Goal: Complete application form: Complete application form

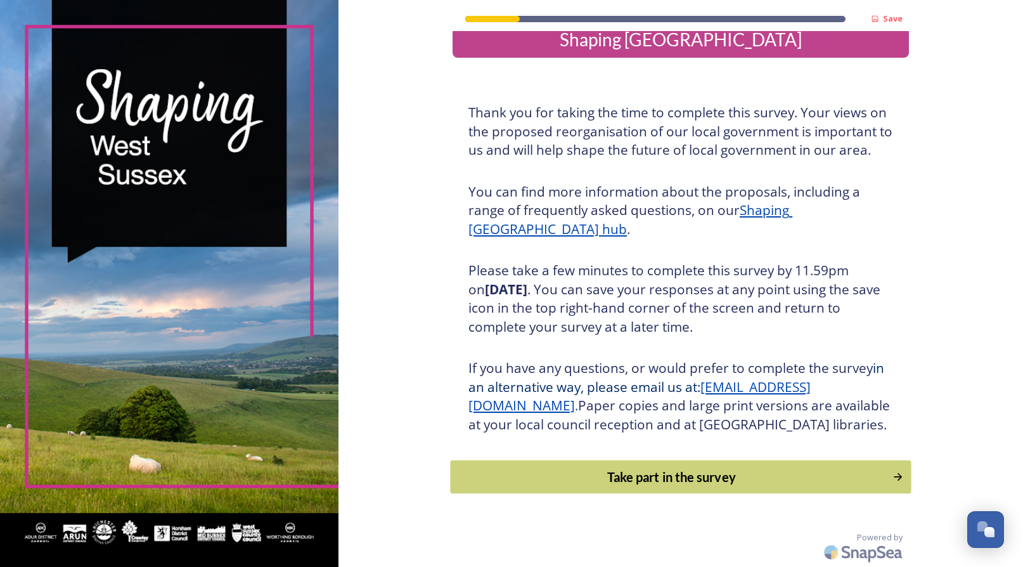
scroll to position [4, 1]
click at [670, 481] on div "Take part in the survey" at bounding box center [672, 476] width 428 height 19
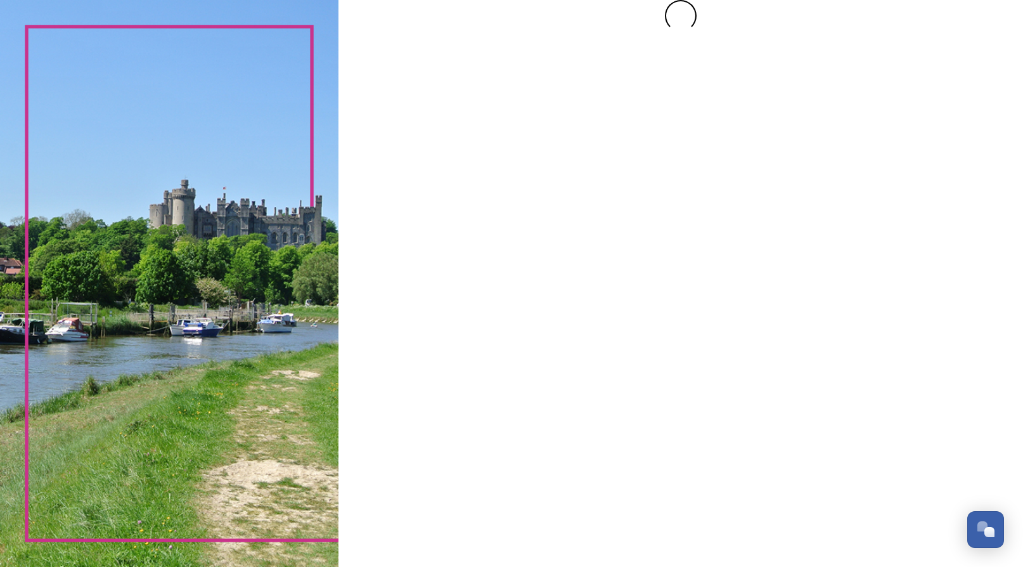
scroll to position [0, 0]
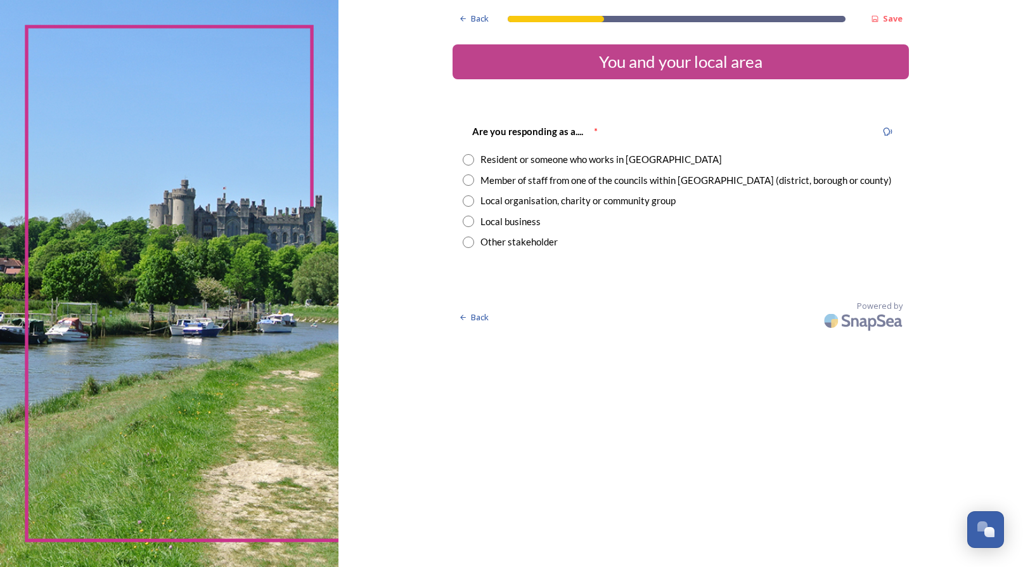
click at [463, 158] on input "radio" at bounding box center [468, 159] width 11 height 11
radio input "true"
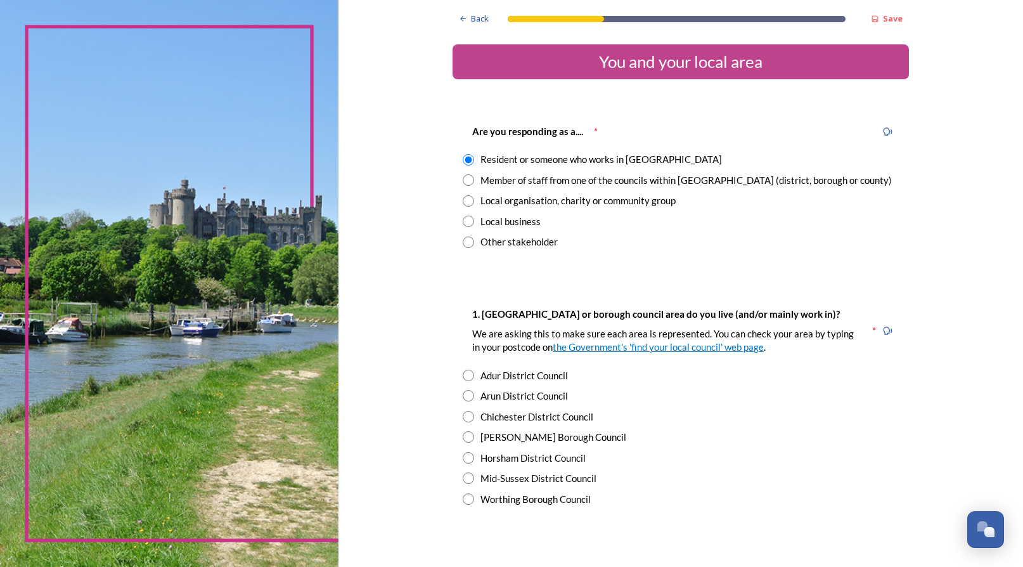
click at [463, 454] on input "radio" at bounding box center [468, 457] width 11 height 11
radio input "true"
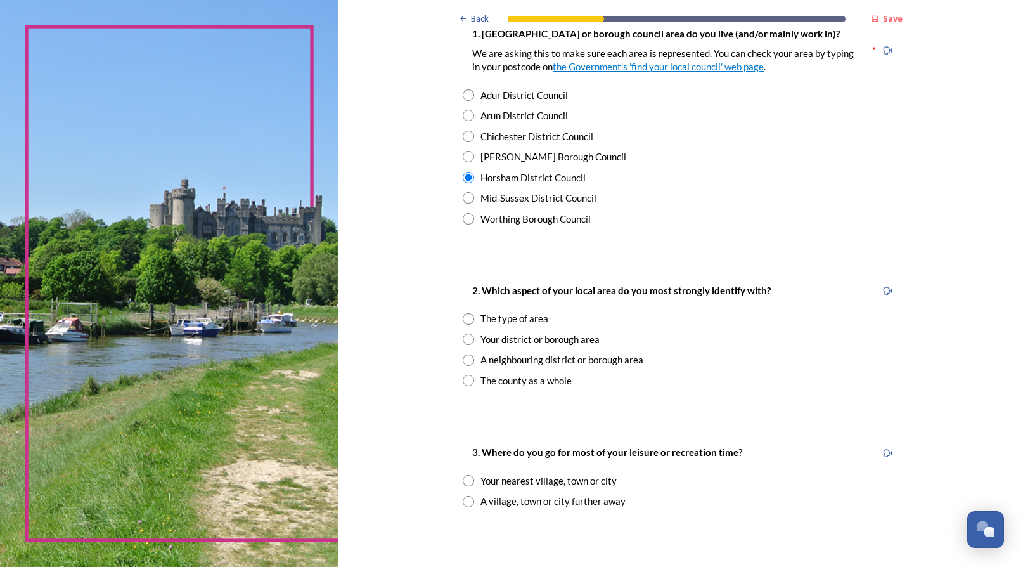
scroll to position [281, 0]
click at [463, 333] on input "radio" at bounding box center [468, 338] width 11 height 11
radio input "true"
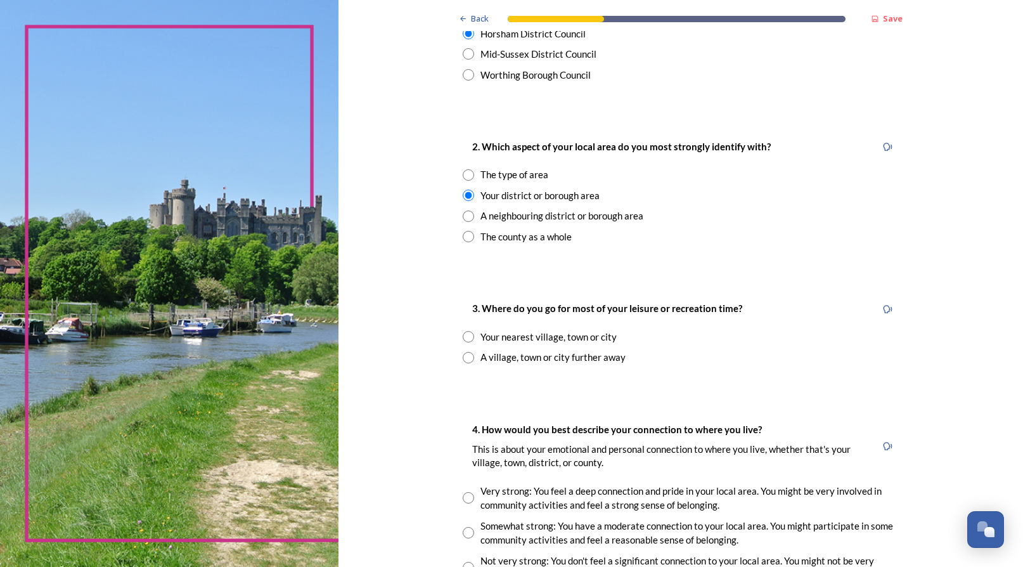
scroll to position [425, 0]
drag, startPoint x: 454, startPoint y: 328, endPoint x: 462, endPoint y: 330, distance: 8.3
click at [463, 330] on input "radio" at bounding box center [468, 335] width 11 height 11
radio input "true"
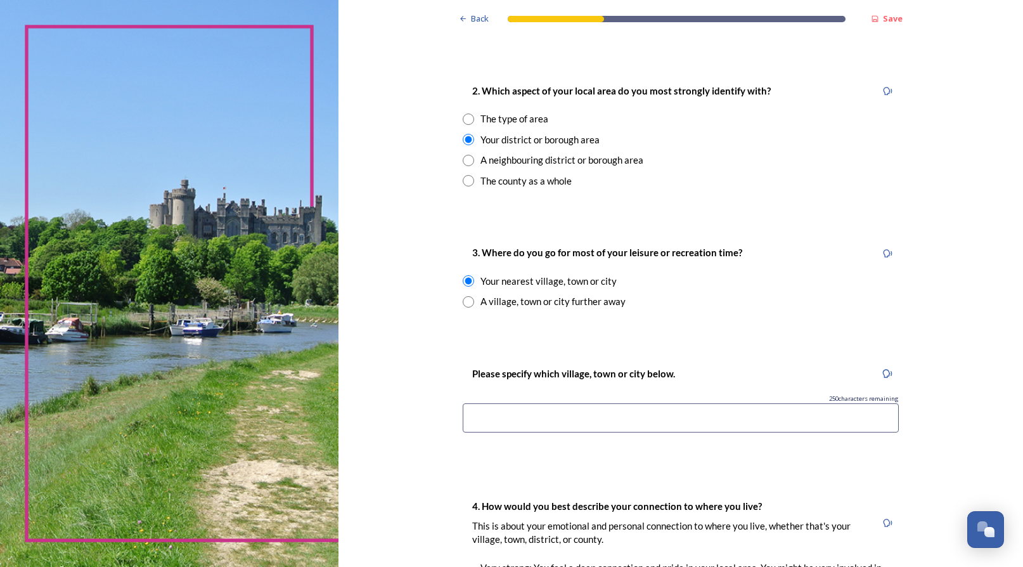
scroll to position [481, 0]
click at [495, 406] on input at bounding box center [681, 416] width 436 height 29
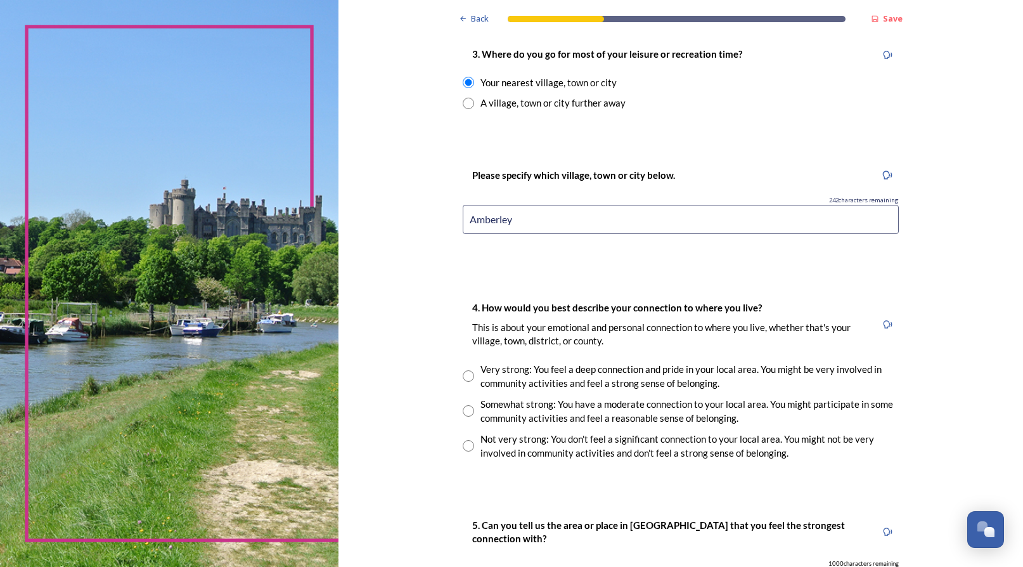
scroll to position [679, 0]
type input "Amberley"
drag, startPoint x: 451, startPoint y: 364, endPoint x: 487, endPoint y: 364, distance: 36.8
click at [463, 369] on input "radio" at bounding box center [468, 374] width 11 height 11
radio input "true"
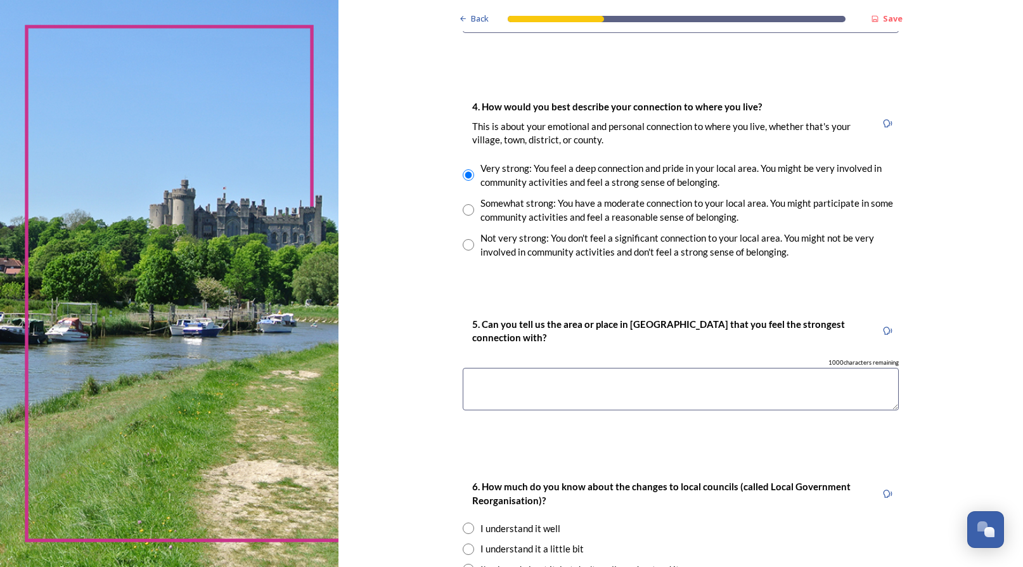
scroll to position [0, 1]
click at [486, 368] on textarea at bounding box center [681, 389] width 436 height 42
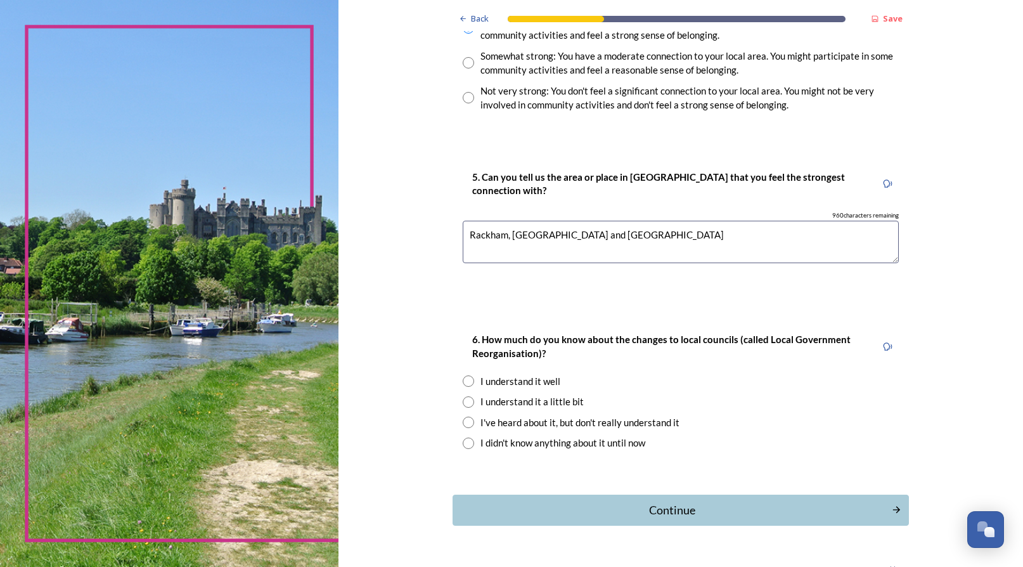
scroll to position [1027, 0]
type textarea "Rackham, [GEOGRAPHIC_DATA] and [GEOGRAPHIC_DATA]"
click at [463, 395] on input "radio" at bounding box center [468, 400] width 11 height 11
radio input "true"
click at [631, 501] on div "Continue" at bounding box center [672, 509] width 429 height 17
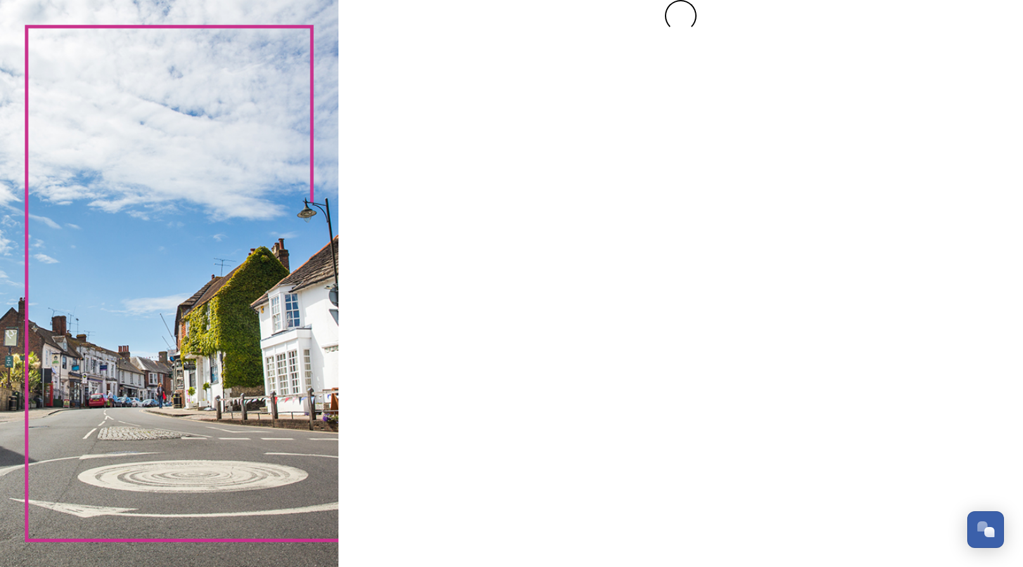
scroll to position [0, 0]
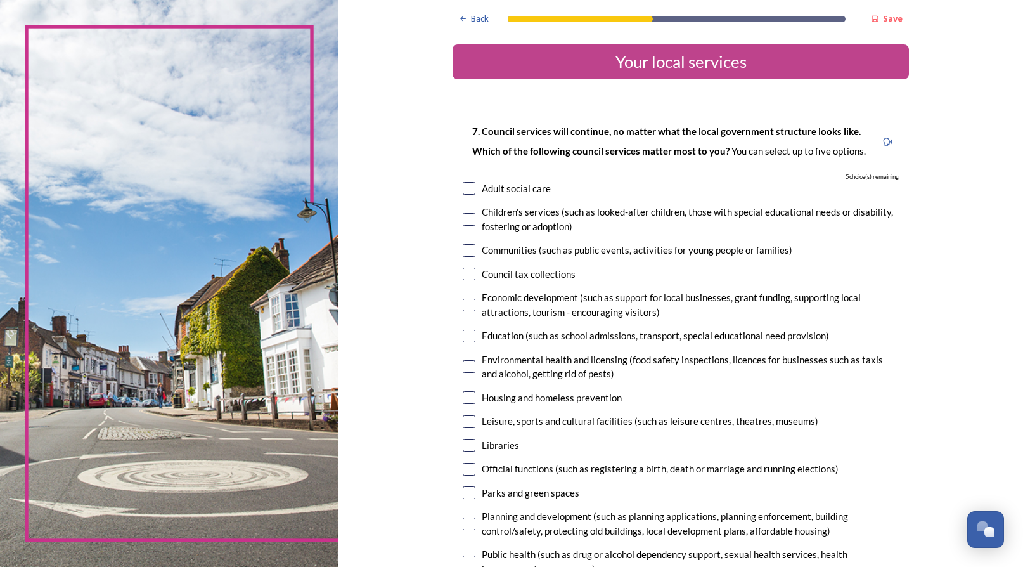
click at [463, 214] on input "checkbox" at bounding box center [469, 219] width 13 height 13
checkbox input "true"
click at [463, 301] on input "checkbox" at bounding box center [469, 304] width 13 height 13
checkbox input "true"
click at [463, 330] on input "checkbox" at bounding box center [469, 336] width 13 height 13
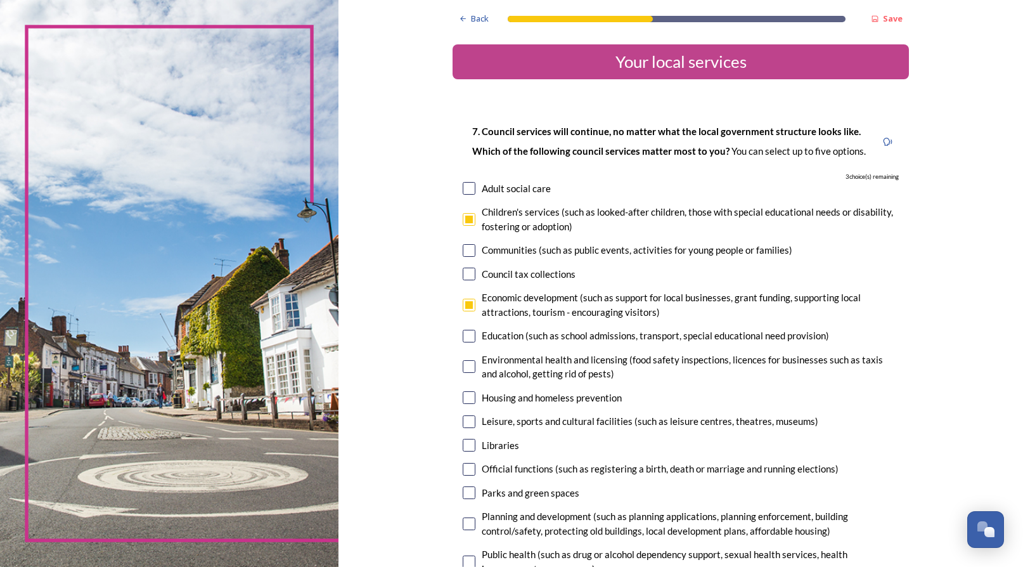
checkbox input "true"
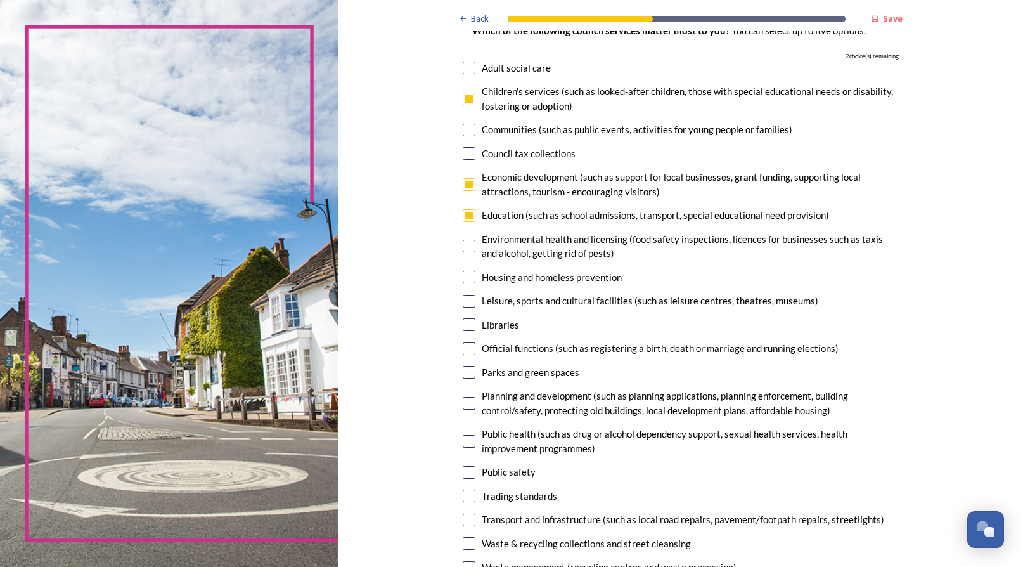
scroll to position [122, 0]
click at [463, 293] on input "checkbox" at bounding box center [469, 299] width 13 height 13
checkbox input "true"
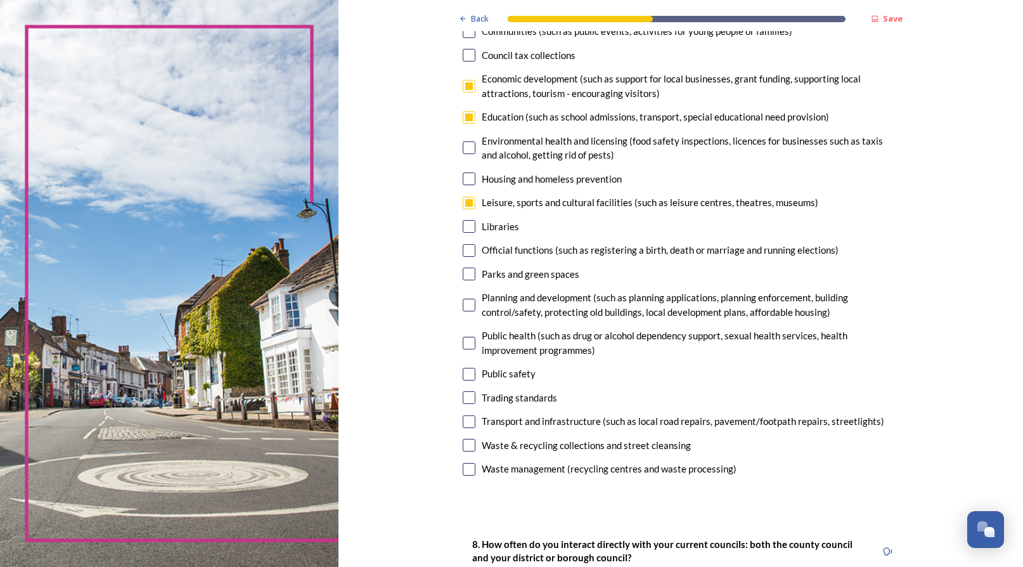
scroll to position [231, 0]
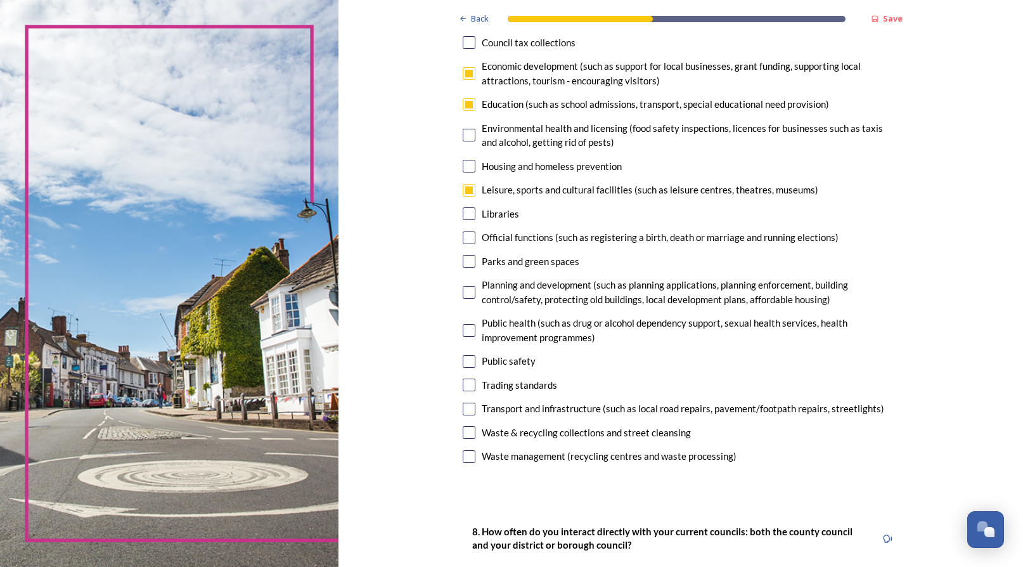
click at [463, 254] on div "Parks and green spaces" at bounding box center [681, 261] width 436 height 15
checkbox input "true"
click at [463, 286] on input "checkbox" at bounding box center [469, 292] width 13 height 13
checkbox input "false"
click at [463, 451] on input "checkbox" at bounding box center [469, 456] width 13 height 13
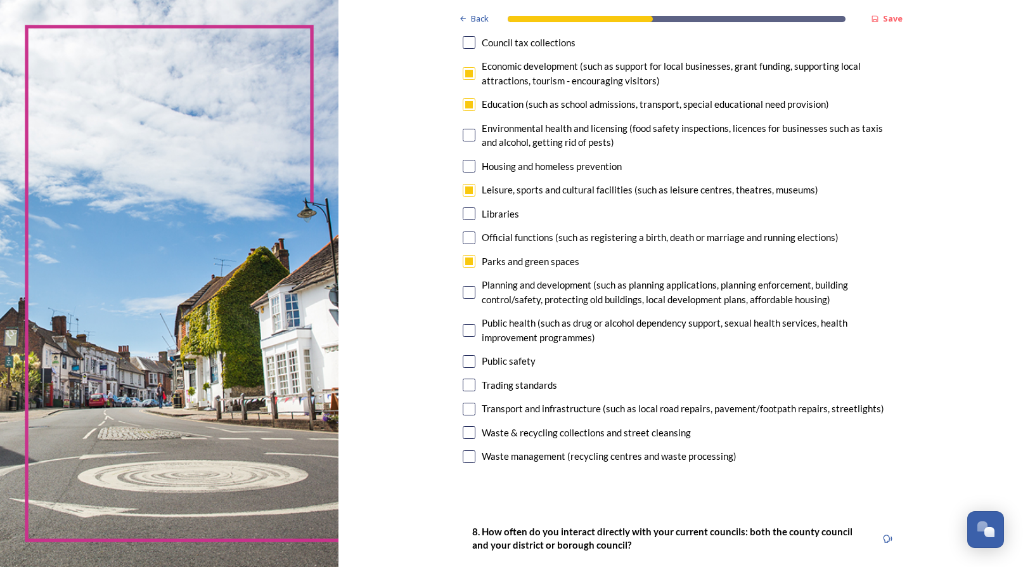
checkbox input "false"
click at [463, 426] on input "checkbox" at bounding box center [469, 432] width 13 height 13
checkbox input "false"
click at [463, 450] on input "checkbox" at bounding box center [469, 456] width 13 height 13
checkbox input "false"
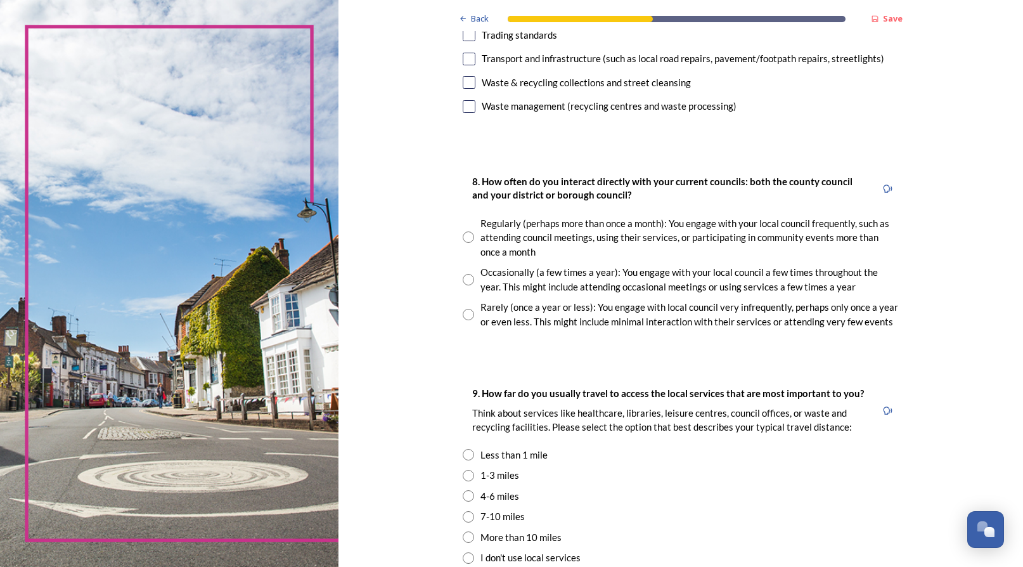
scroll to position [580, 0]
click at [463, 275] on input "radio" at bounding box center [468, 280] width 11 height 11
radio input "true"
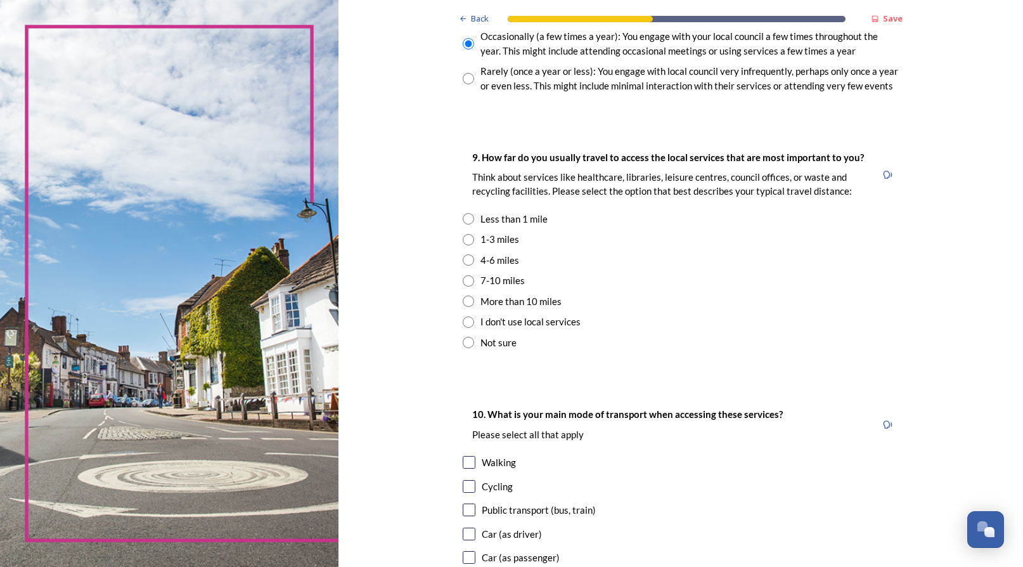
scroll to position [817, 0]
click at [463, 253] on input "radio" at bounding box center [468, 258] width 11 height 11
radio input "true"
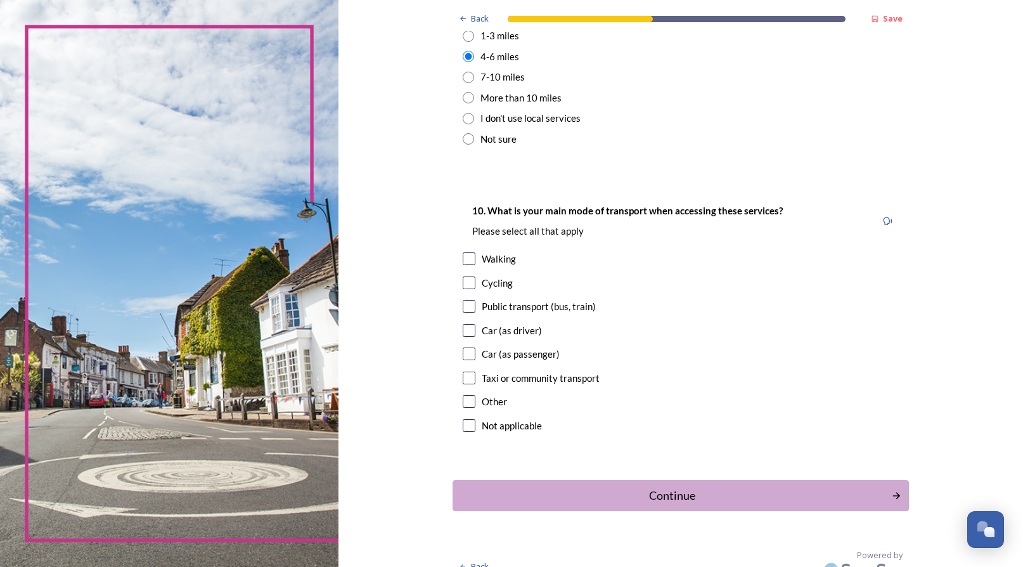
scroll to position [1021, 0]
drag, startPoint x: 455, startPoint y: 312, endPoint x: 466, endPoint y: 311, distance: 10.8
click at [463, 323] on input "checkbox" at bounding box center [469, 329] width 13 height 13
checkbox input "true"
drag, startPoint x: 459, startPoint y: 266, endPoint x: 639, endPoint y: 284, distance: 180.8
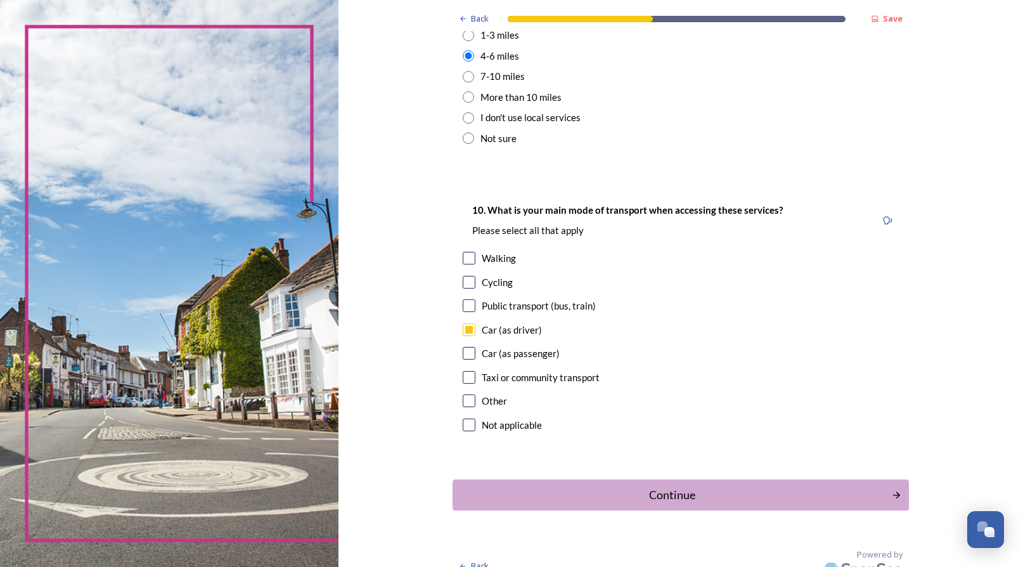
click at [463, 276] on input "checkbox" at bounding box center [469, 282] width 13 height 13
checkbox input "true"
drag, startPoint x: 658, startPoint y: 476, endPoint x: 661, endPoint y: 468, distance: 8.6
click at [658, 486] on div "Continue" at bounding box center [671, 494] width 425 height 17
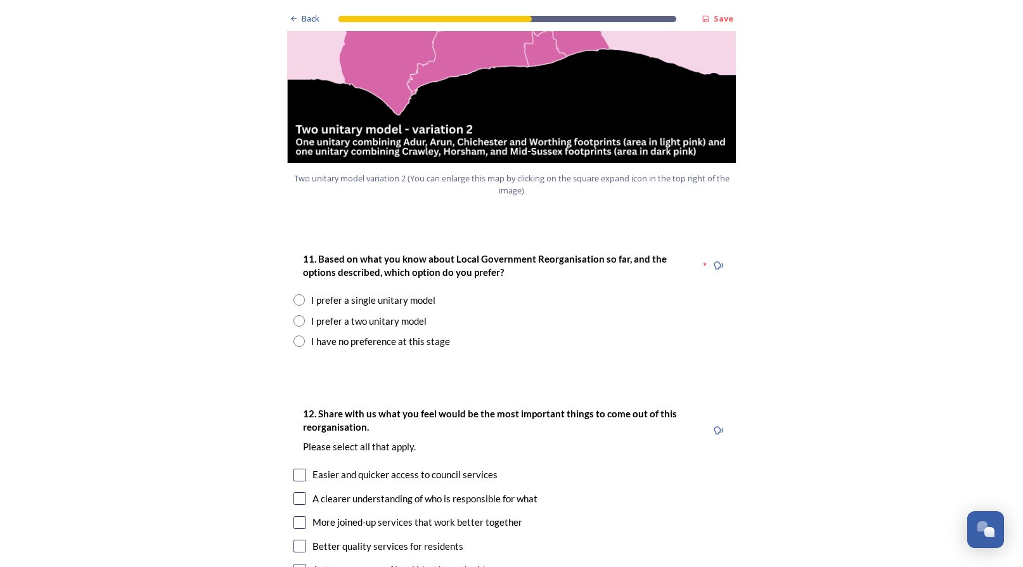
scroll to position [1523, 0]
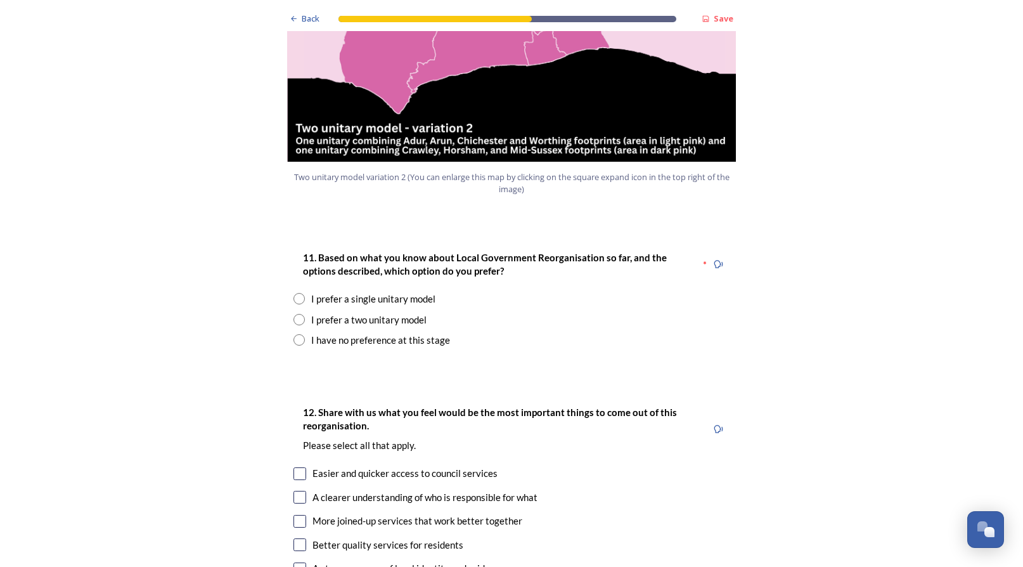
click at [298, 314] on input "radio" at bounding box center [298, 319] width 11 height 11
radio input "true"
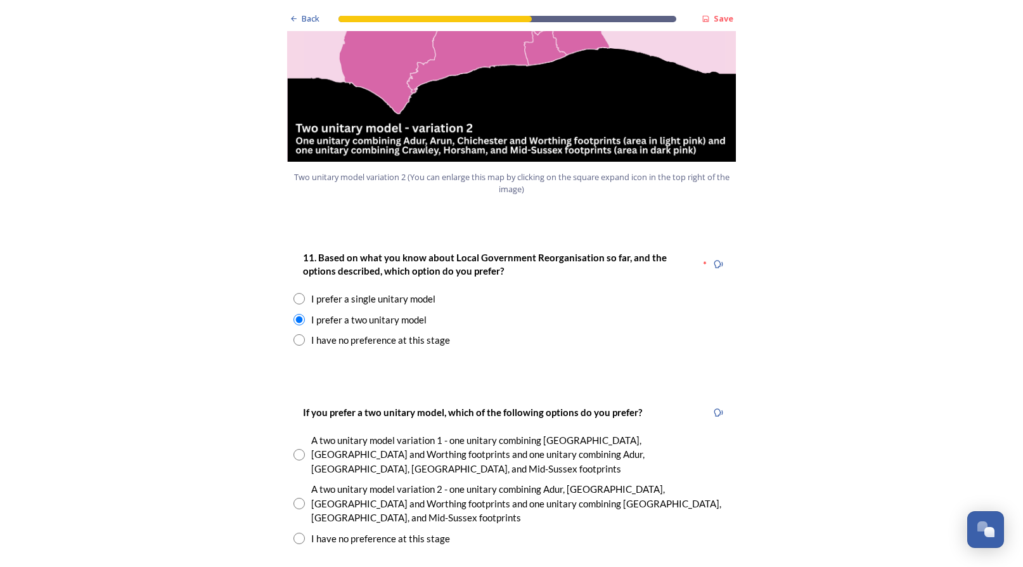
drag, startPoint x: 294, startPoint y: 432, endPoint x: 313, endPoint y: 435, distance: 19.3
click at [294, 497] on input "radio" at bounding box center [298, 502] width 11 height 11
radio input "true"
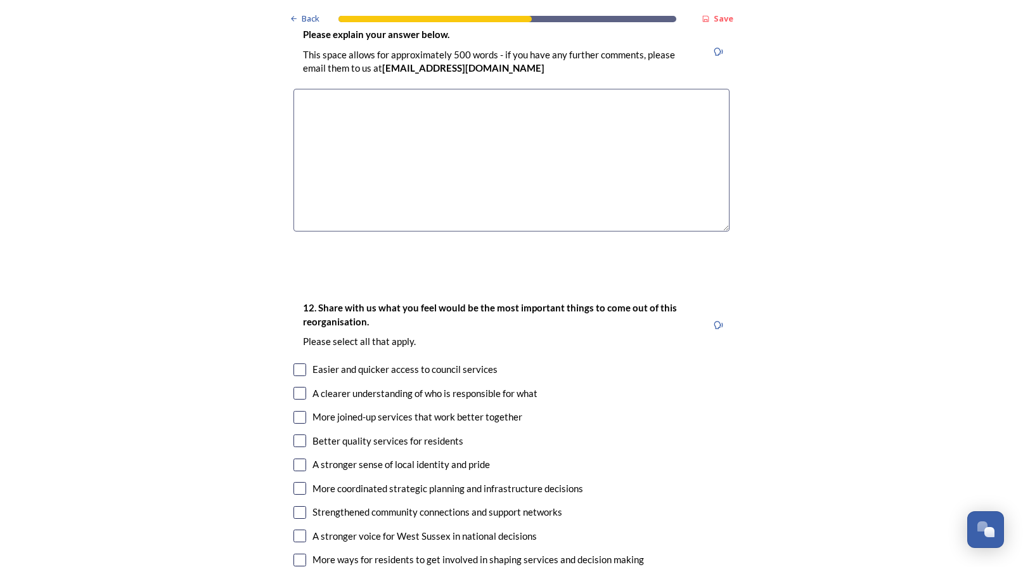
scroll to position [2132, 0]
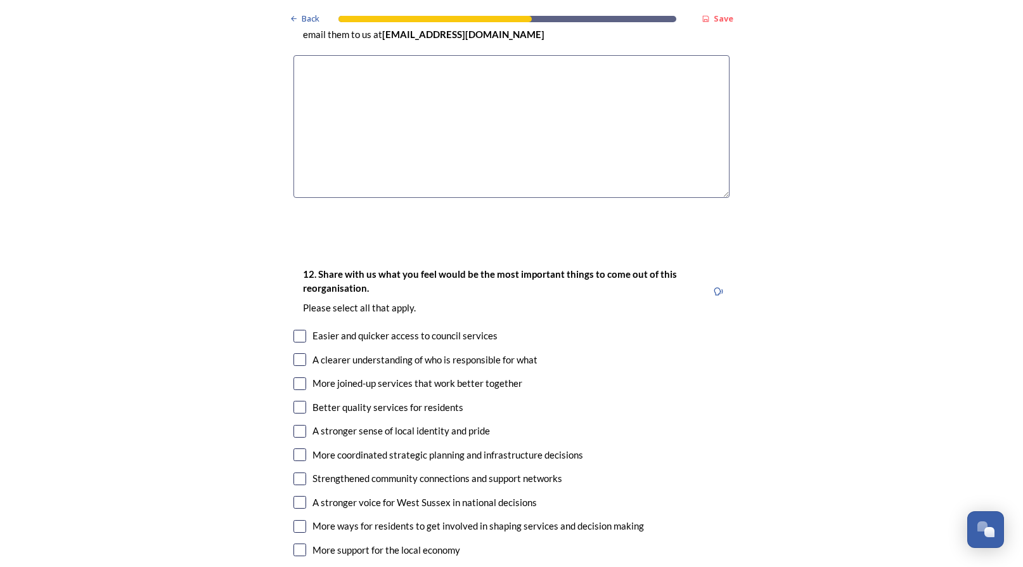
click at [298, 377] on input "checkbox" at bounding box center [299, 383] width 13 height 13
checkbox input "true"
drag, startPoint x: 303, startPoint y: 324, endPoint x: 321, endPoint y: 324, distance: 17.7
click at [303, 400] on input "checkbox" at bounding box center [299, 406] width 13 height 13
checkbox input "true"
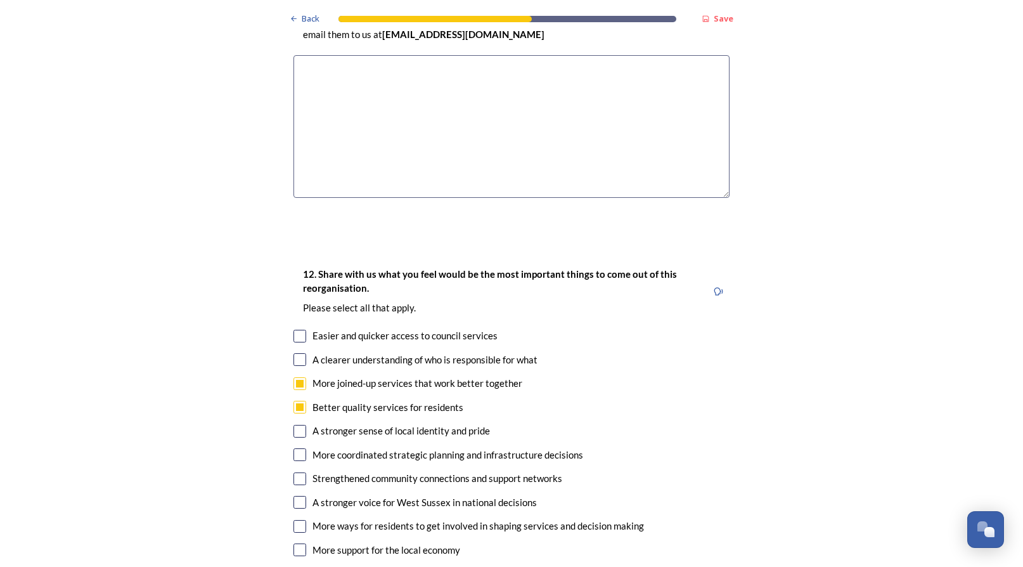
click at [299, 543] on input "checkbox" at bounding box center [299, 549] width 13 height 13
checkbox input "true"
click at [300, 520] on input "checkbox" at bounding box center [299, 526] width 13 height 13
checkbox input "true"
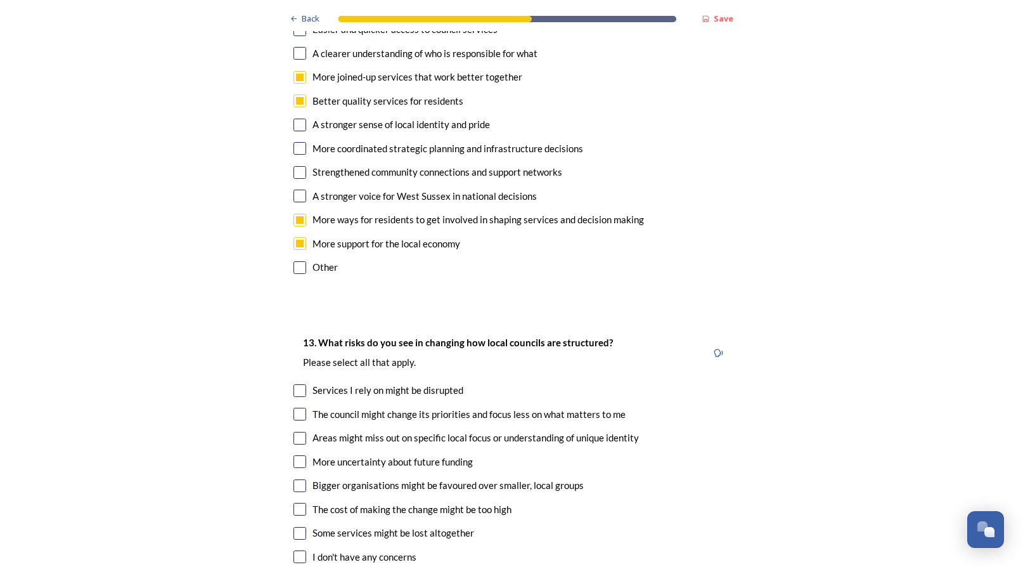
scroll to position [2439, 0]
click at [299, 407] on input "checkbox" at bounding box center [299, 413] width 13 height 13
checkbox input "true"
click at [304, 502] on input "checkbox" at bounding box center [299, 508] width 13 height 13
checkbox input "true"
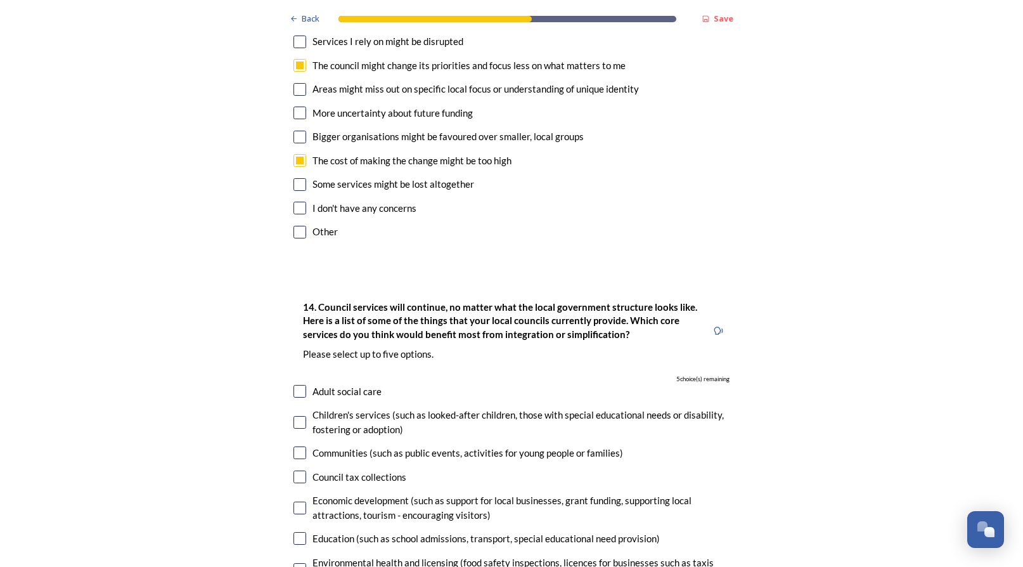
scroll to position [2806, 0]
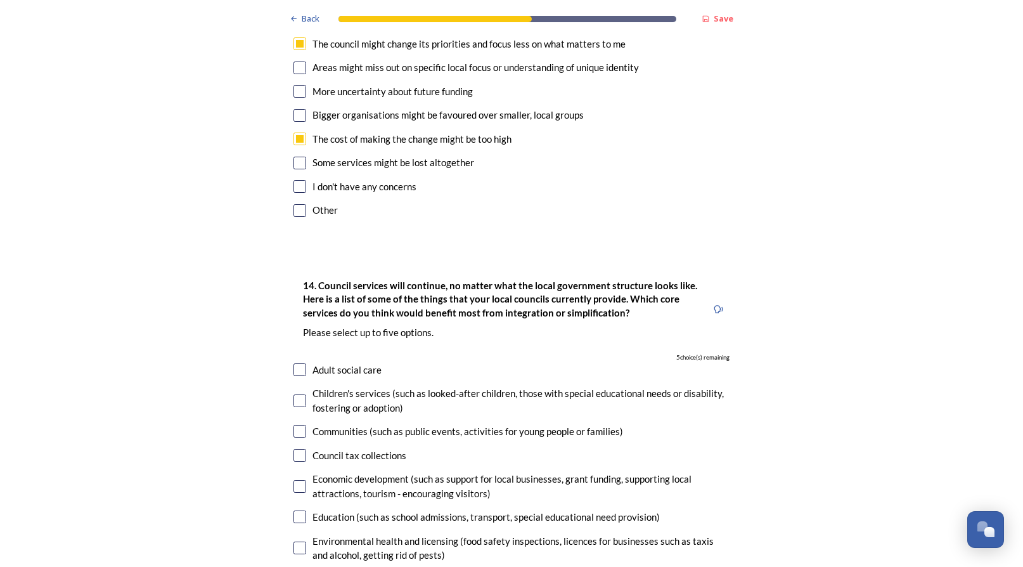
click at [298, 510] on input "checkbox" at bounding box center [299, 516] width 13 height 13
checkbox input "true"
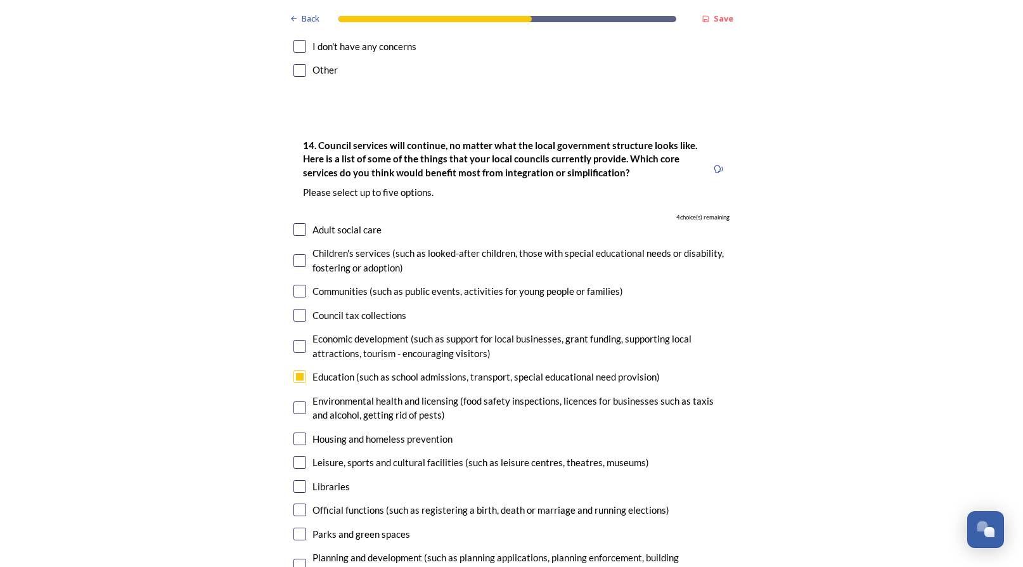
scroll to position [2940, 0]
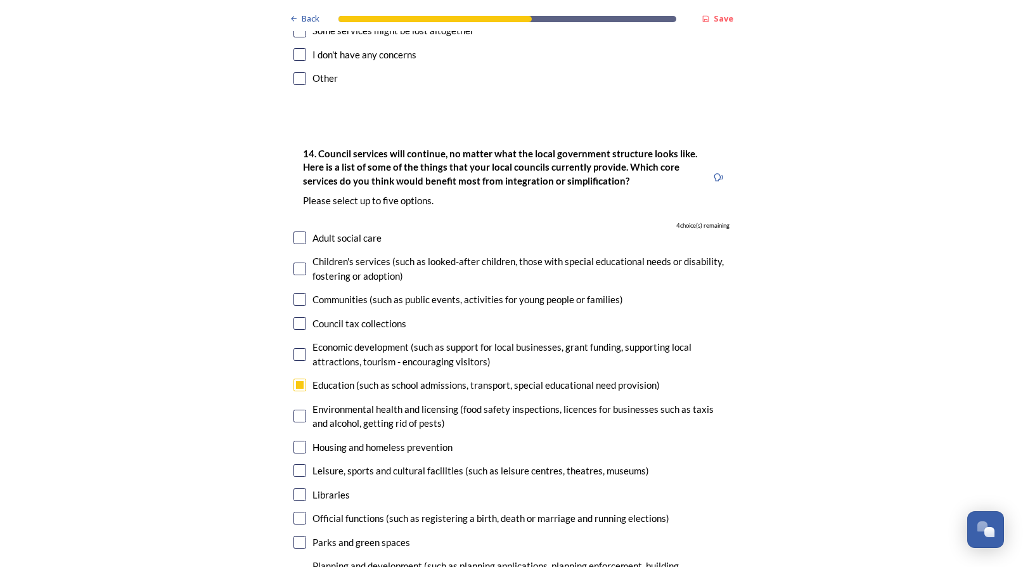
click at [301, 566] on input "checkbox" at bounding box center [299, 573] width 13 height 13
checkbox input "true"
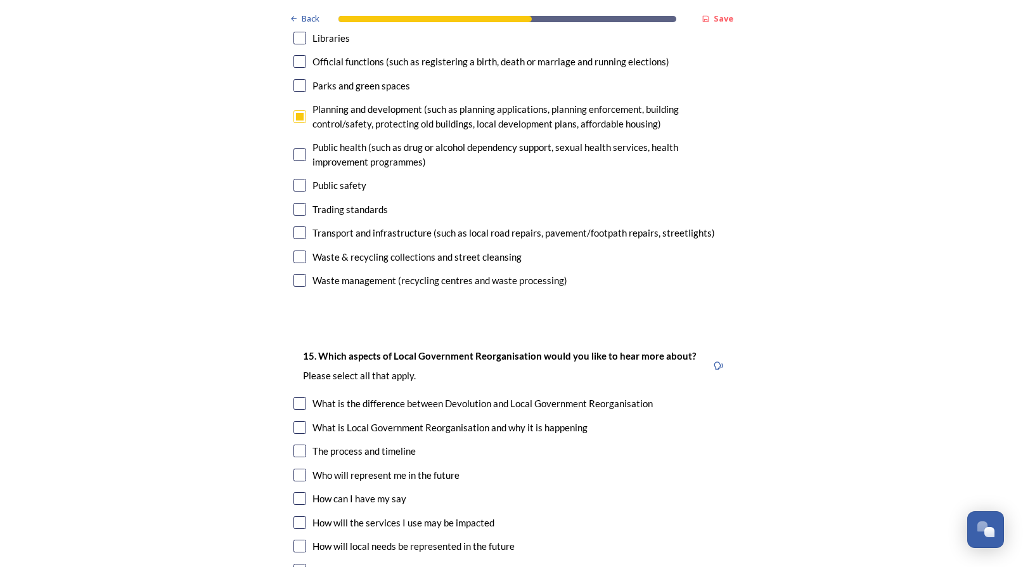
scroll to position [3398, 0]
click at [304, 420] on input "checkbox" at bounding box center [299, 426] width 13 height 13
checkbox input "true"
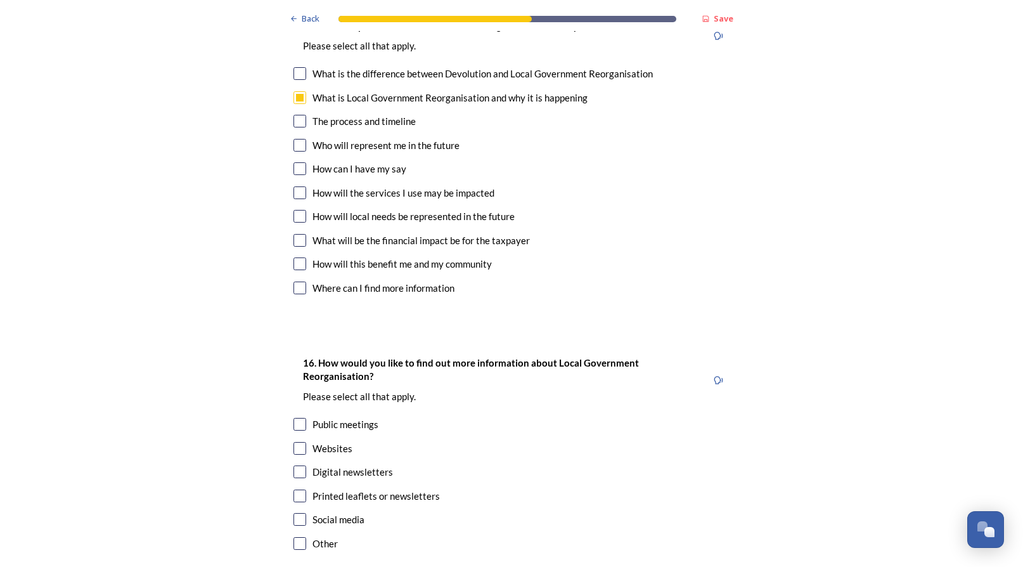
scroll to position [3727, 0]
click at [302, 441] on input "checkbox" at bounding box center [299, 447] width 13 height 13
checkbox input "true"
click at [302, 464] on input "checkbox" at bounding box center [299, 470] width 13 height 13
checkbox input "true"
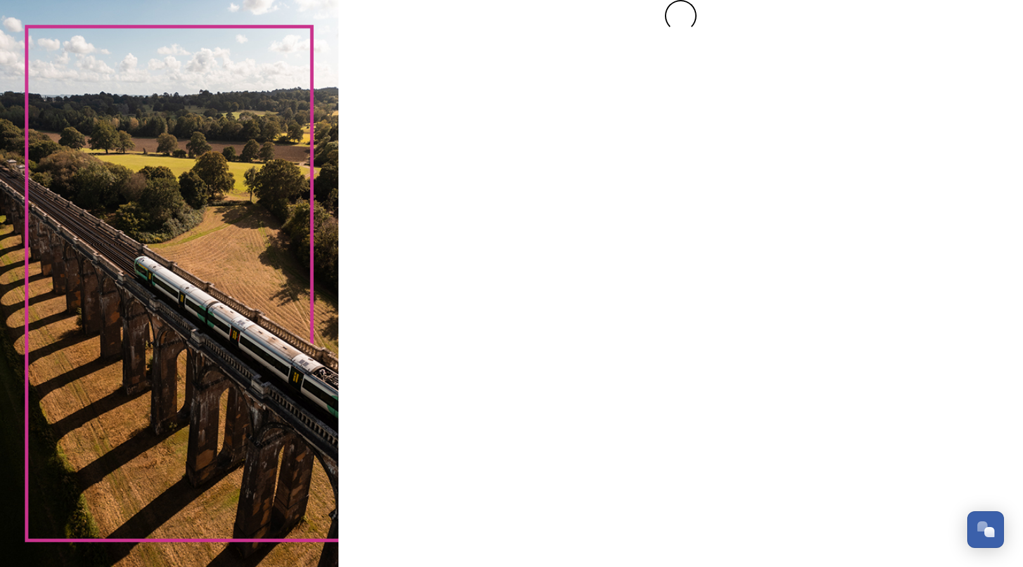
scroll to position [0, 0]
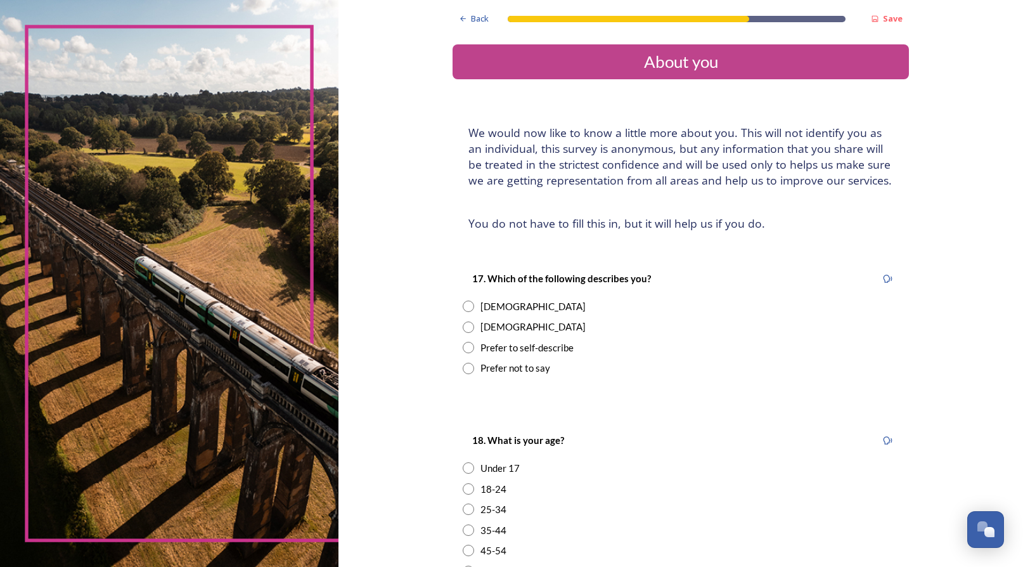
click at [463, 324] on input "radio" at bounding box center [468, 326] width 11 height 11
radio input "true"
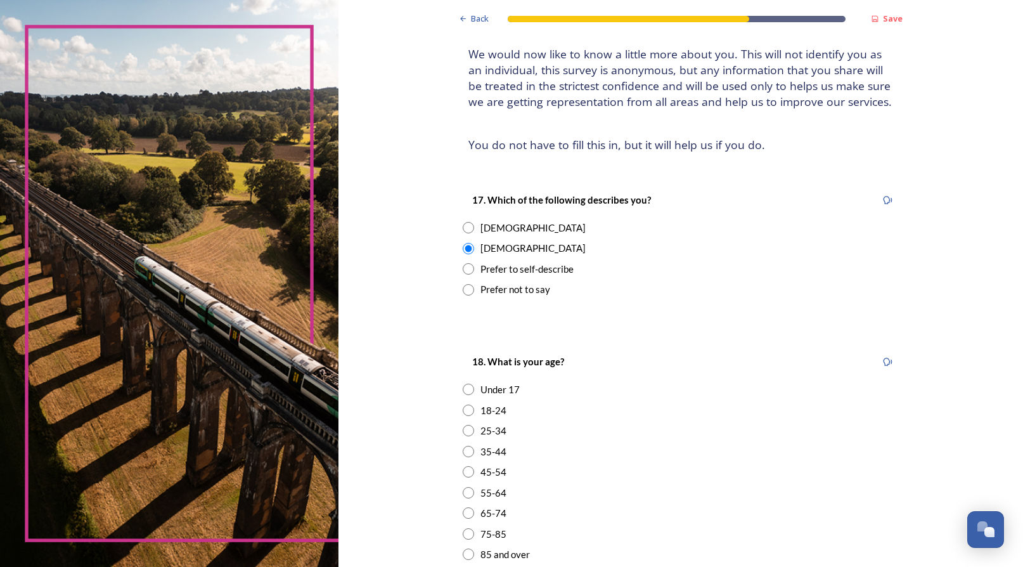
scroll to position [77, 0]
drag, startPoint x: 454, startPoint y: 527, endPoint x: 578, endPoint y: 500, distance: 127.0
click at [463, 530] on input "radio" at bounding box center [468, 535] width 11 height 11
radio input "true"
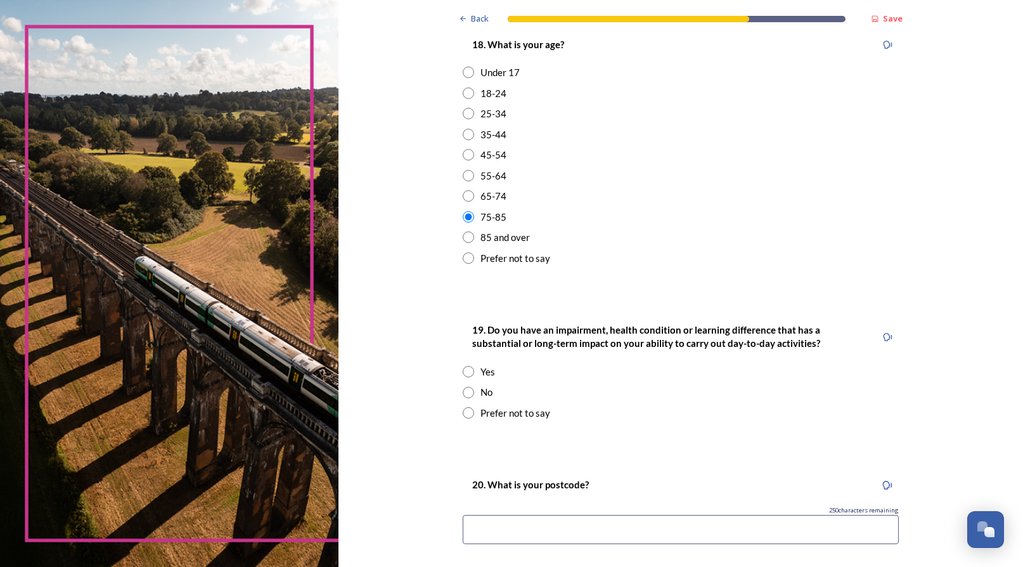
scroll to position [396, 0]
drag, startPoint x: 454, startPoint y: 379, endPoint x: 568, endPoint y: 392, distance: 114.8
click at [463, 386] on input "radio" at bounding box center [468, 391] width 11 height 11
radio input "true"
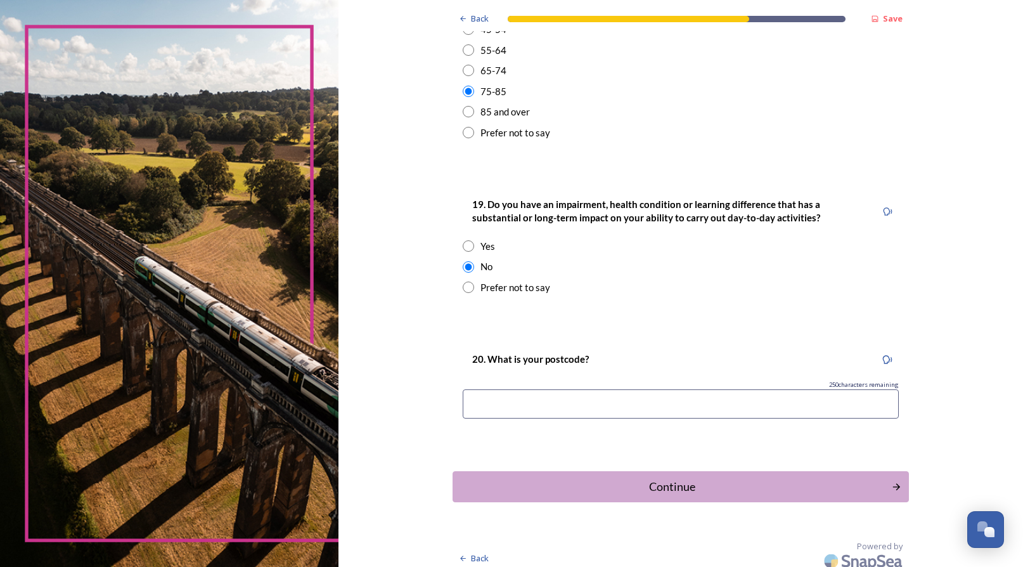
scroll to position [518, 0]
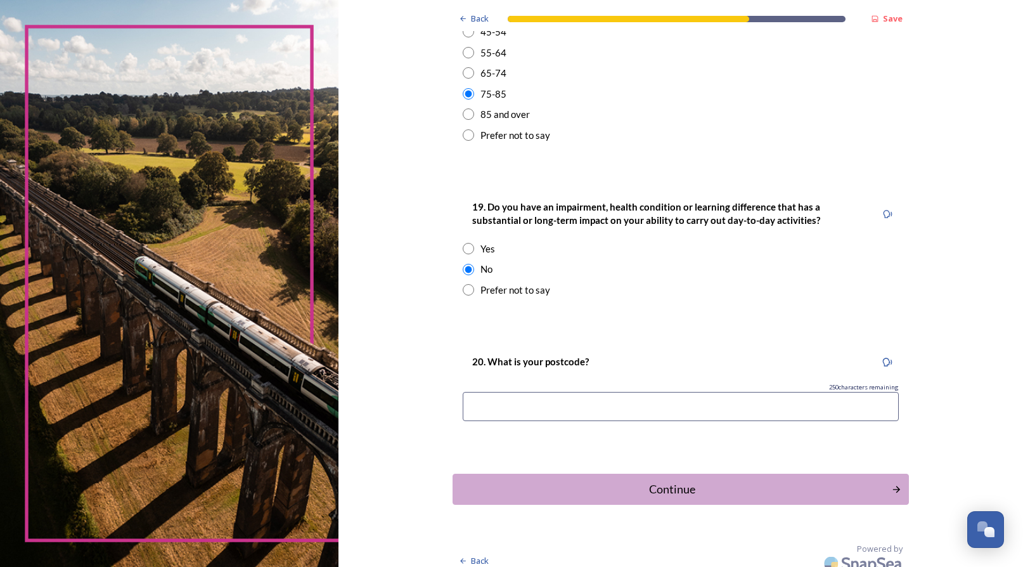
click at [477, 392] on input at bounding box center [681, 406] width 436 height 29
type input "RH20 2EX"
click at [658, 480] on div "Continue" at bounding box center [672, 488] width 429 height 17
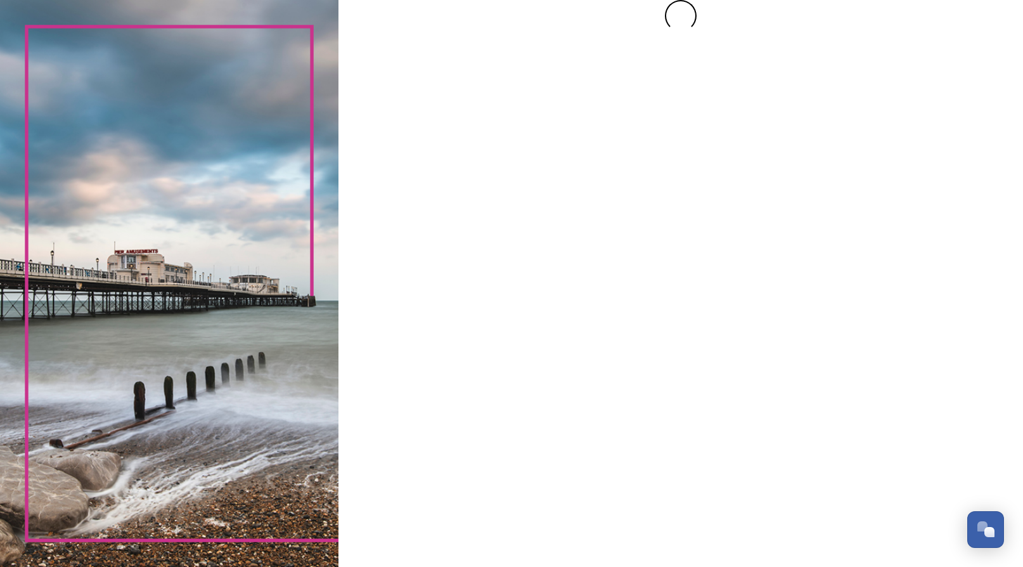
scroll to position [0, 0]
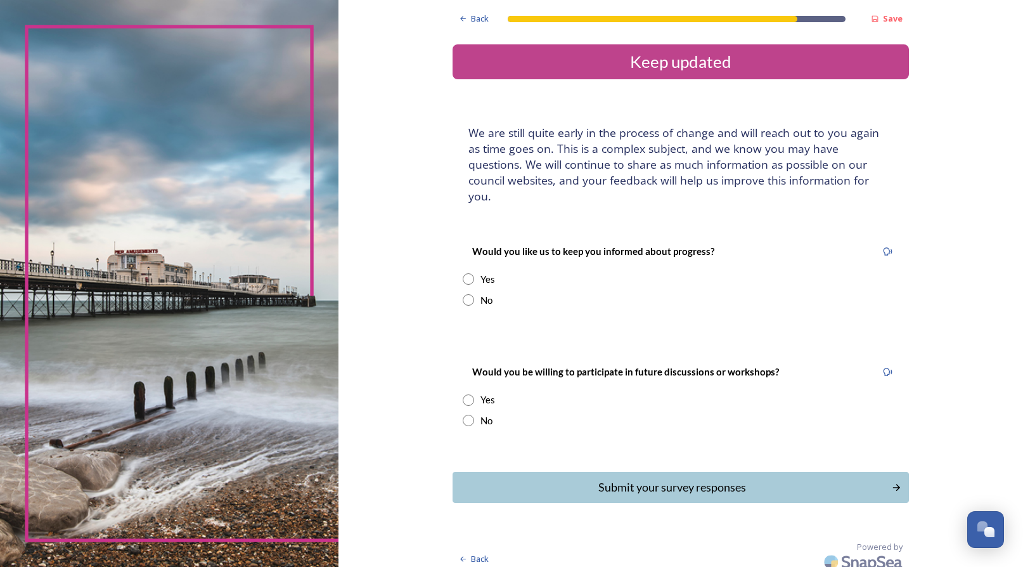
click at [463, 273] on input "radio" at bounding box center [468, 278] width 11 height 11
radio input "true"
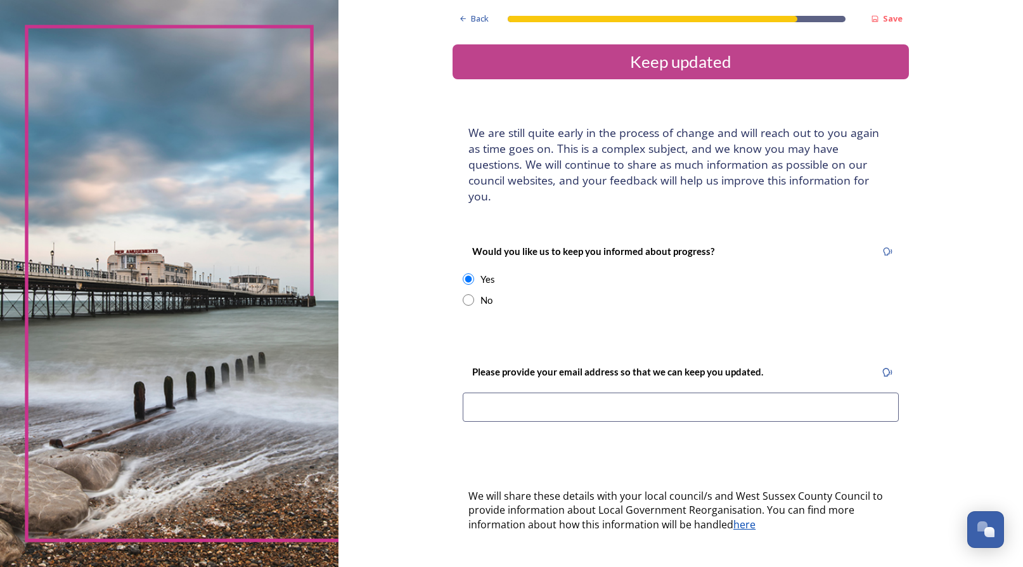
click at [504, 392] on input at bounding box center [681, 406] width 436 height 29
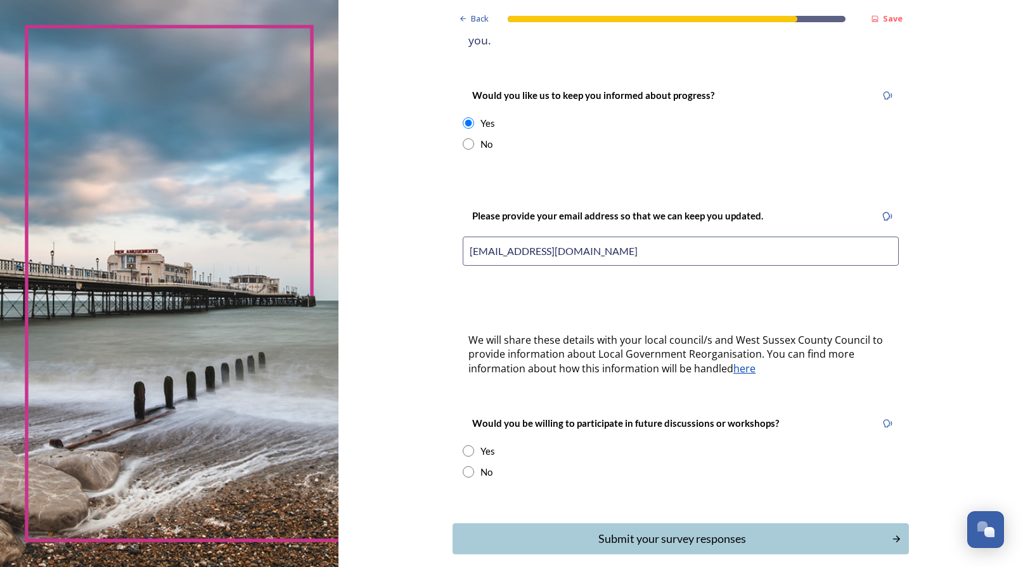
scroll to position [194, 0]
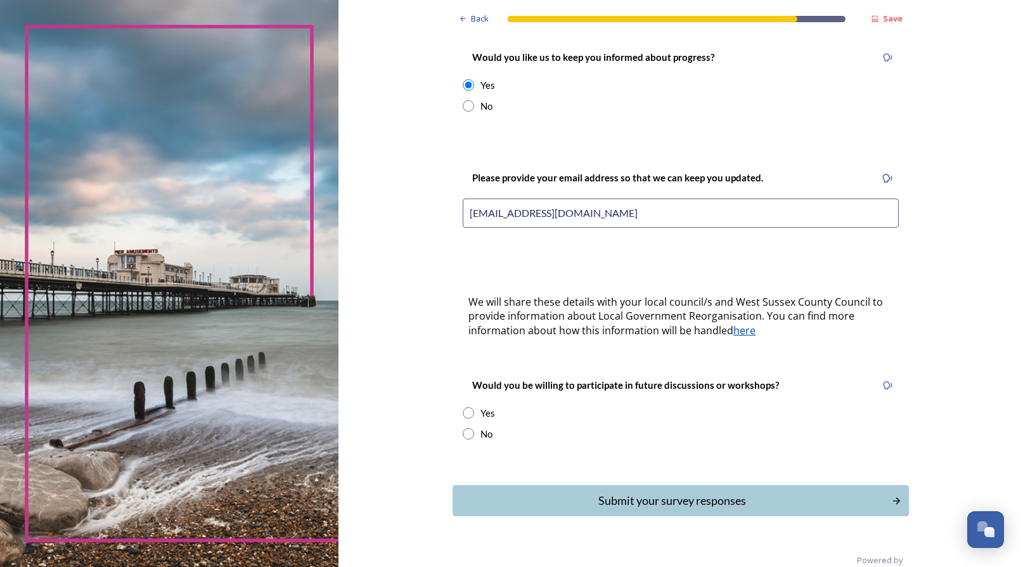
type input "[EMAIL_ADDRESS][DOMAIN_NAME]"
click at [463, 407] on input "radio" at bounding box center [468, 412] width 11 height 11
radio input "true"
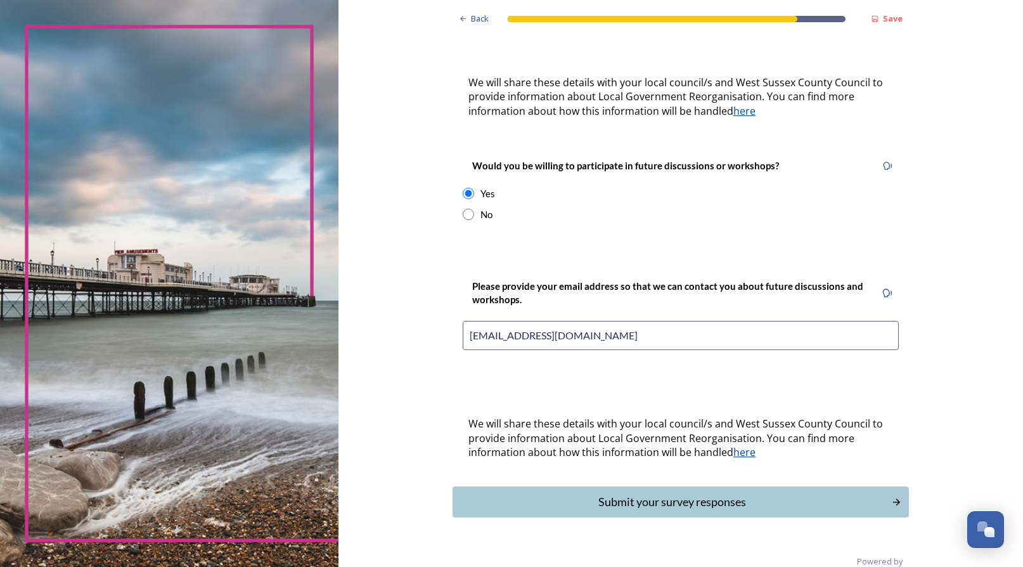
scroll to position [412, 0]
type input "[EMAIL_ADDRESS][DOMAIN_NAME]"
click at [683, 494] on div "Submit your survey responses" at bounding box center [672, 502] width 429 height 17
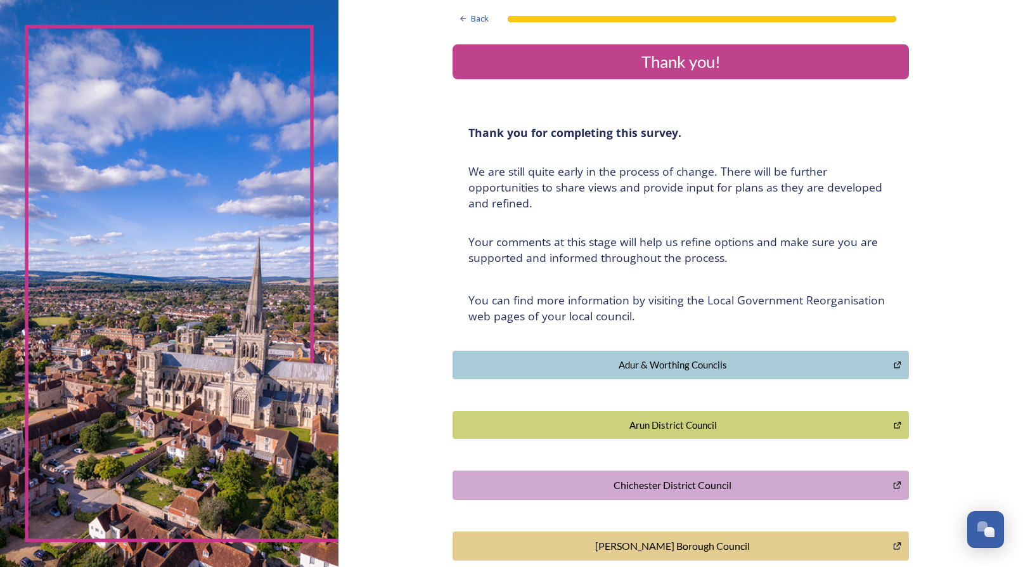
scroll to position [0, 0]
